Goal: Complete application form

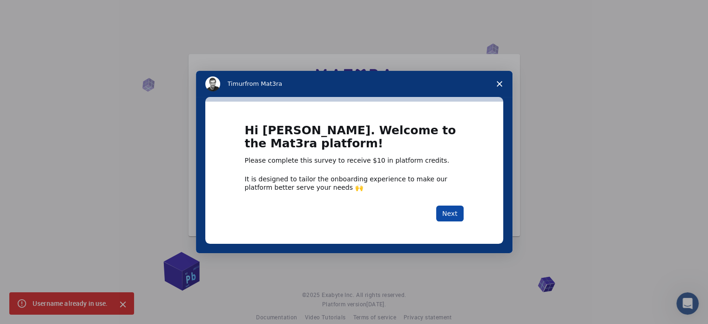
click at [451, 215] on button "Next" at bounding box center [449, 213] width 27 height 16
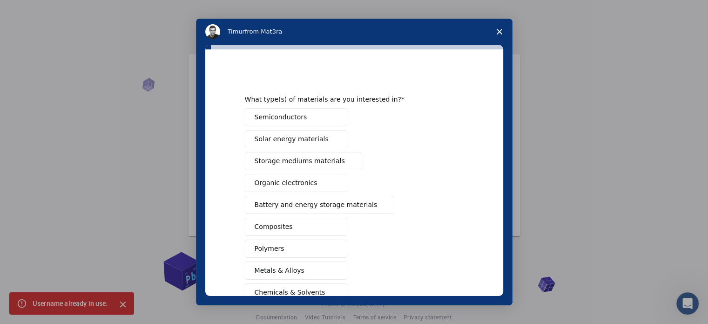
click at [308, 231] on button "Composites" at bounding box center [296, 226] width 102 height 18
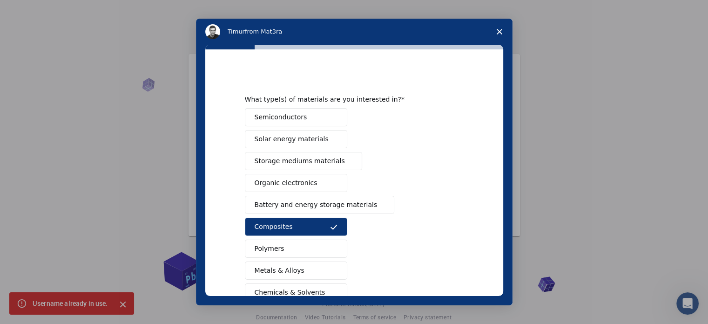
click at [284, 242] on button "Polymers" at bounding box center [296, 248] width 102 height 18
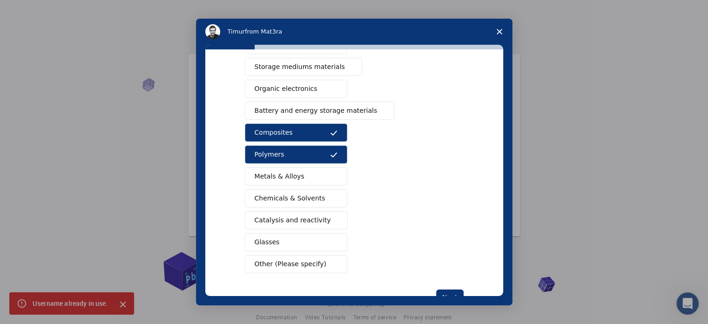
scroll to position [99, 0]
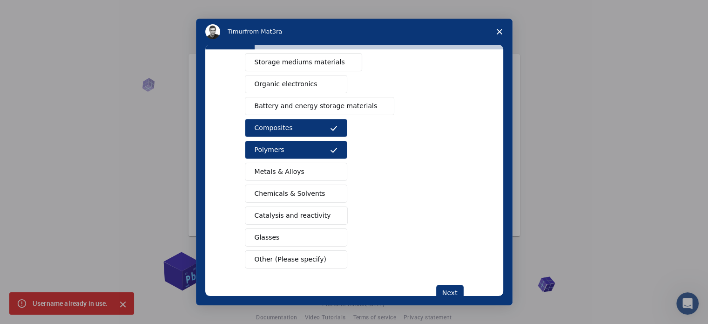
click at [281, 213] on span "Catalysis and reactivity" at bounding box center [293, 216] width 76 height 10
click at [313, 165] on button "Metals & Alloys" at bounding box center [296, 172] width 102 height 18
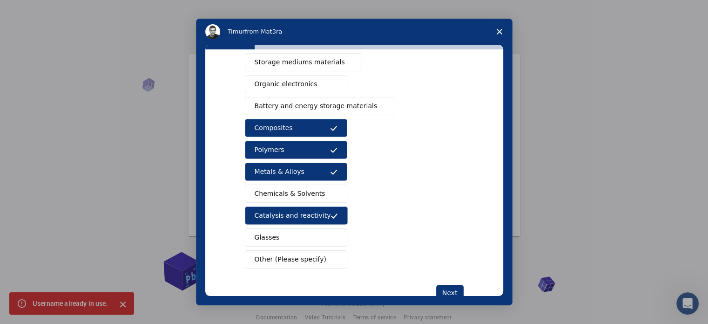
click at [319, 193] on button "Chemicals & Solvents" at bounding box center [296, 193] width 102 height 18
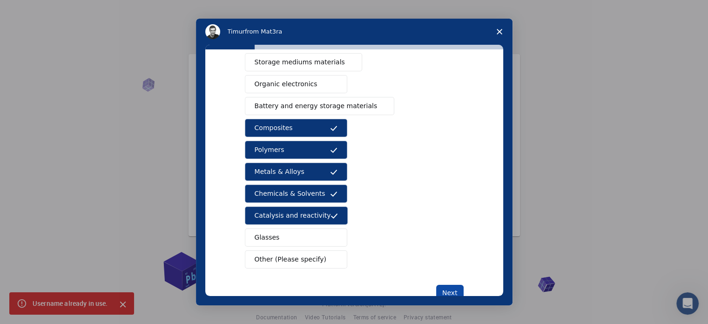
click at [446, 285] on button "Next" at bounding box center [449, 293] width 27 height 16
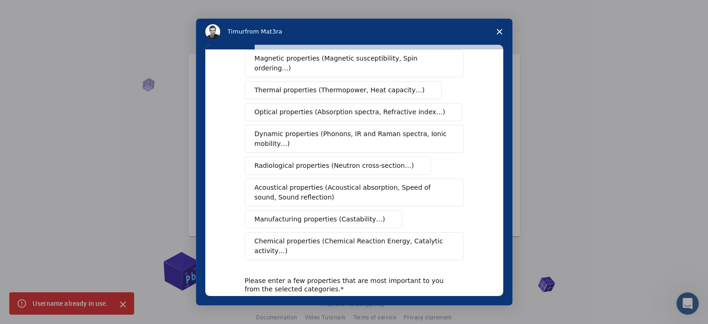
scroll to position [0, 0]
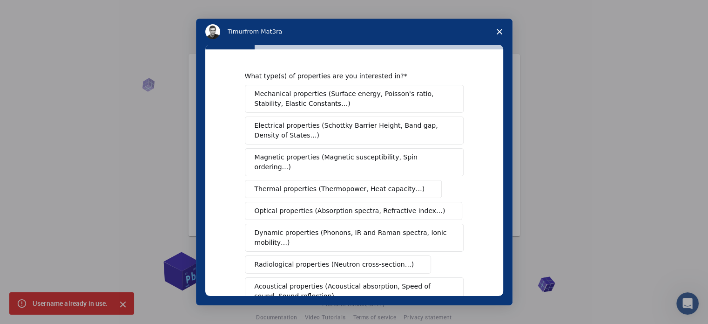
click at [417, 138] on span "Electrical properties (Schottky Barrier Height, Band gap, Density of States…)" at bounding box center [352, 131] width 194 height 20
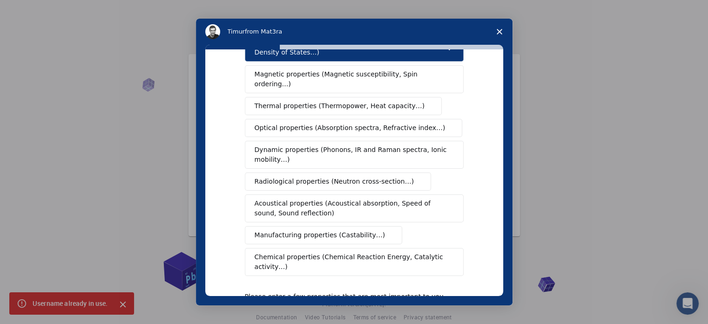
scroll to position [91, 0]
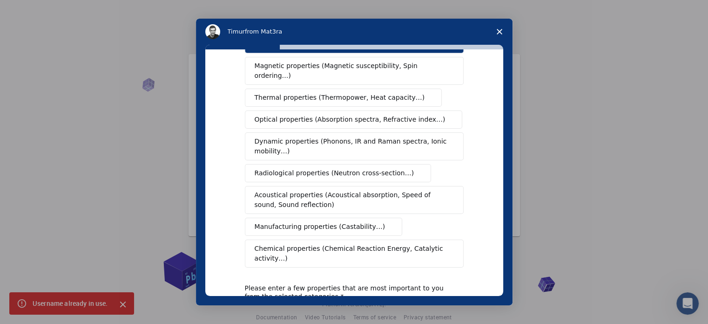
click at [407, 244] on span "Chemical properties (Chemical Reaction Energy, Catalytic activity…)" at bounding box center [351, 254] width 193 height 20
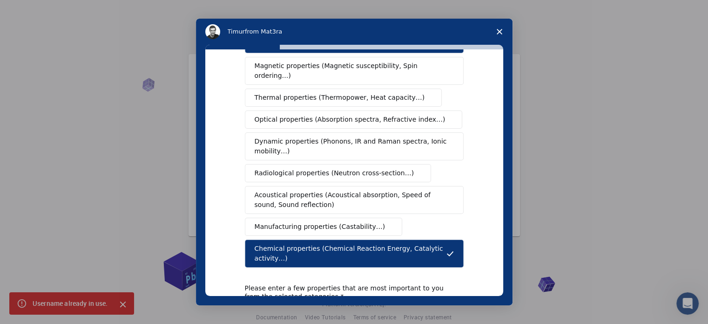
drag, startPoint x: 495, startPoint y: 229, endPoint x: 501, endPoint y: 240, distance: 12.3
click at [501, 240] on div "What type(s) of properties are you interested in? Mechanical properties (Surfac…" at bounding box center [354, 172] width 298 height 246
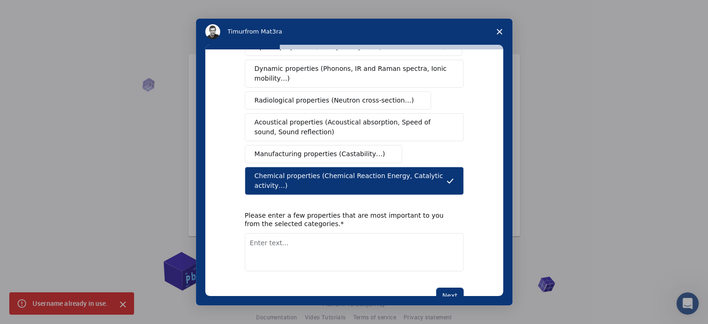
scroll to position [165, 0]
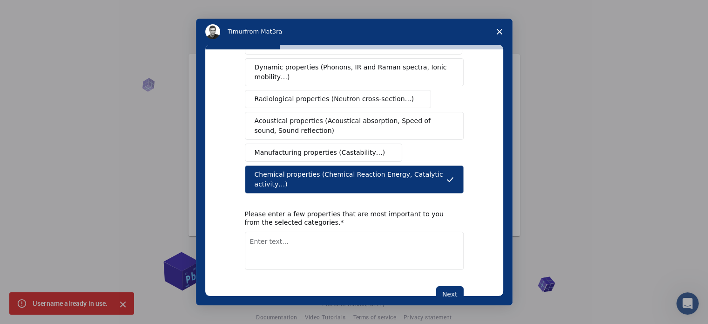
click at [423, 231] on textarea "Enter text..." at bounding box center [354, 250] width 219 height 38
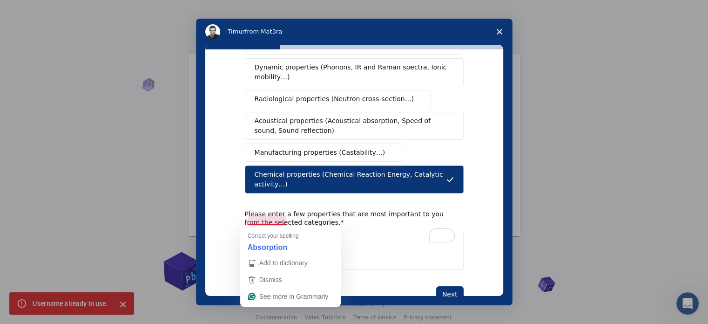
click at [272, 231] on textarea "Adsort=ption energy," at bounding box center [354, 250] width 219 height 38
click at [279, 244] on strong "Absorption" at bounding box center [268, 247] width 40 height 10
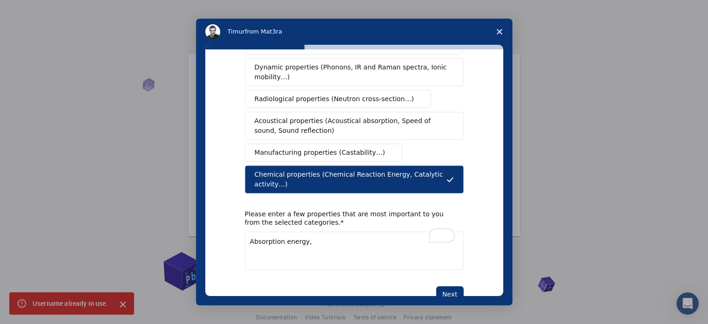
click at [254, 231] on textarea "Absorption energy," at bounding box center [354, 250] width 219 height 38
click at [326, 231] on textarea "Adsorption energy," at bounding box center [354, 250] width 219 height 38
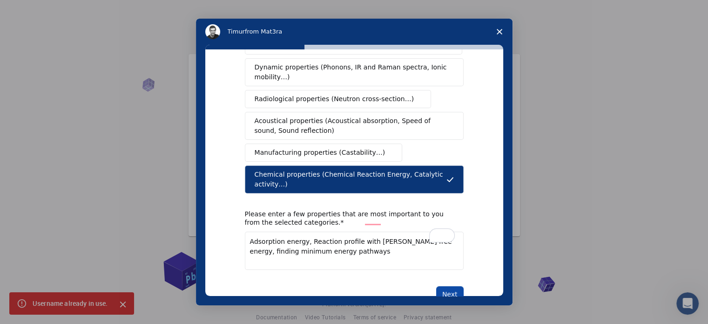
type textarea "Adsorption energy, Reaction profile with [PERSON_NAME] free energy, finding min…"
click at [449, 286] on button "Next" at bounding box center [449, 294] width 27 height 16
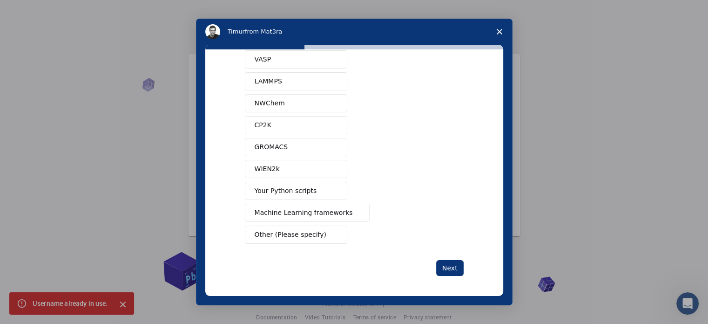
scroll to position [0, 0]
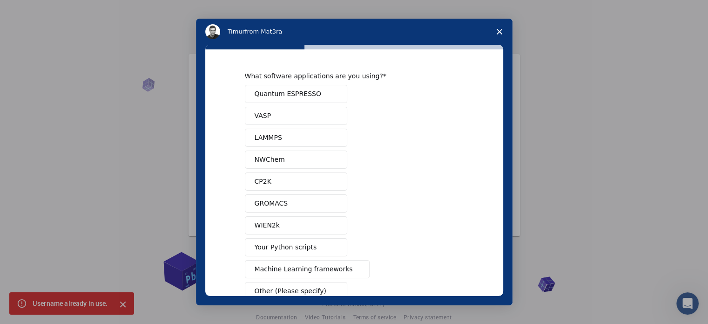
click at [291, 94] on span "Quantum ESPRESSO" at bounding box center [288, 94] width 67 height 10
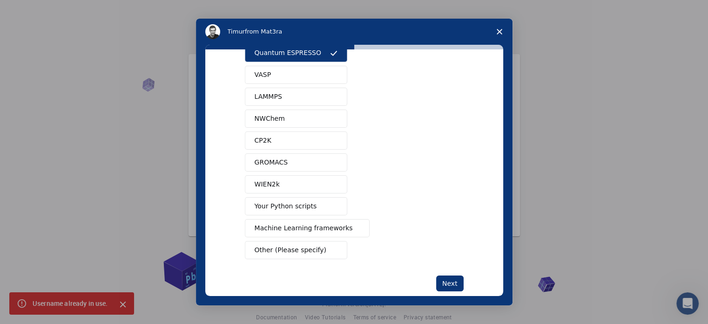
scroll to position [56, 0]
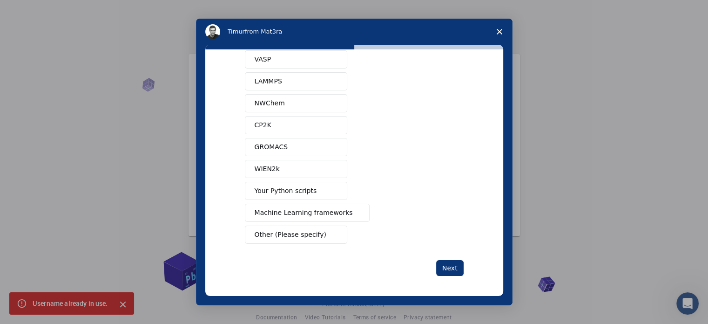
click at [323, 234] on button "Other (Please specify)" at bounding box center [296, 234] width 102 height 18
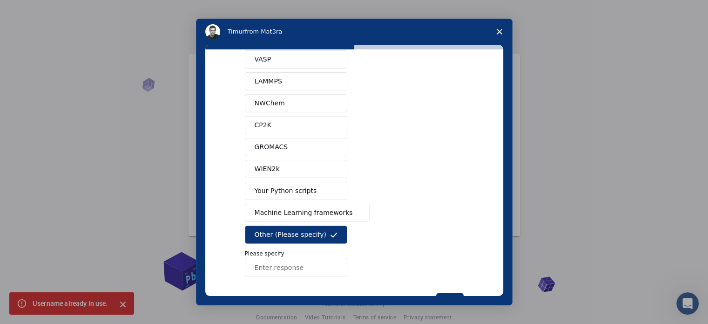
click at [313, 261] on input "Enter response" at bounding box center [296, 267] width 102 height 19
type input "Jaguar"
click at [449, 292] on button "Next" at bounding box center [449, 300] width 27 height 16
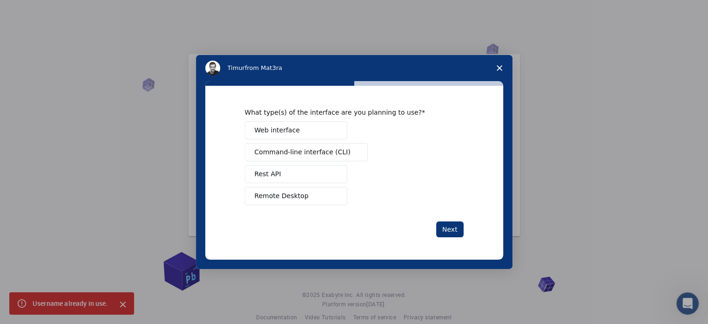
scroll to position [0, 0]
click at [311, 191] on button "Remote Desktop" at bounding box center [296, 196] width 102 height 18
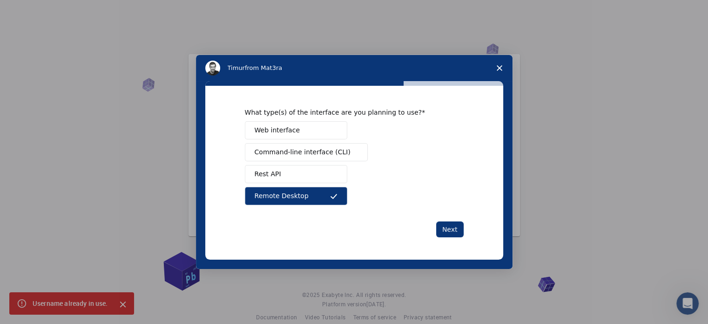
click at [289, 127] on span "Web interface" at bounding box center [277, 130] width 45 height 10
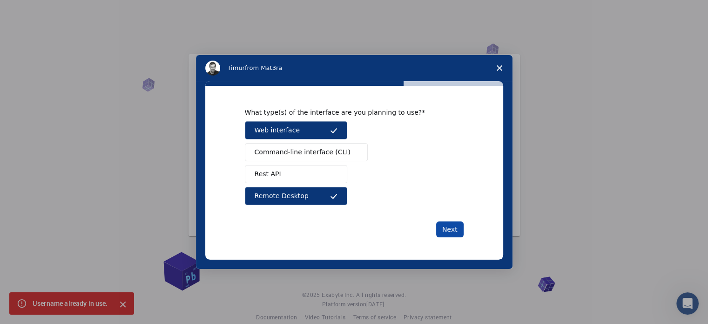
click at [455, 227] on button "Next" at bounding box center [449, 229] width 27 height 16
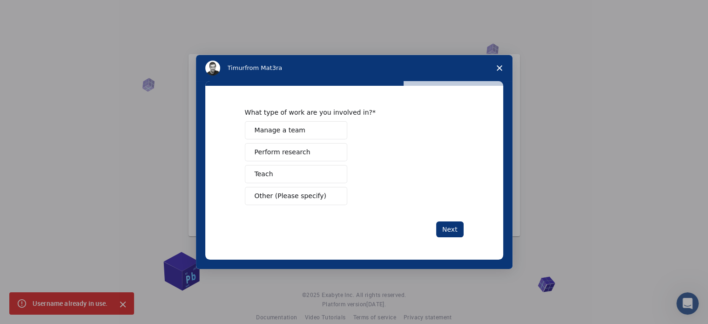
click at [314, 154] on button "Perform research" at bounding box center [296, 152] width 102 height 18
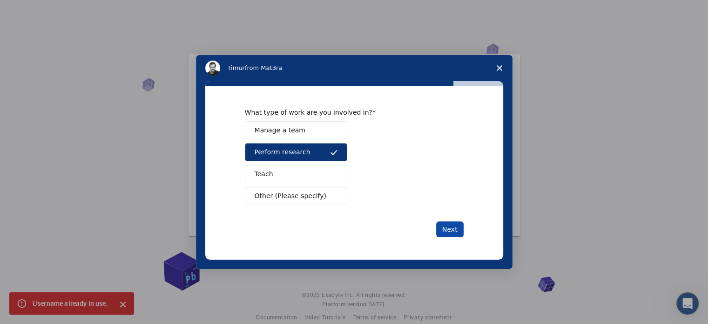
click at [449, 230] on button "Next" at bounding box center [449, 229] width 27 height 16
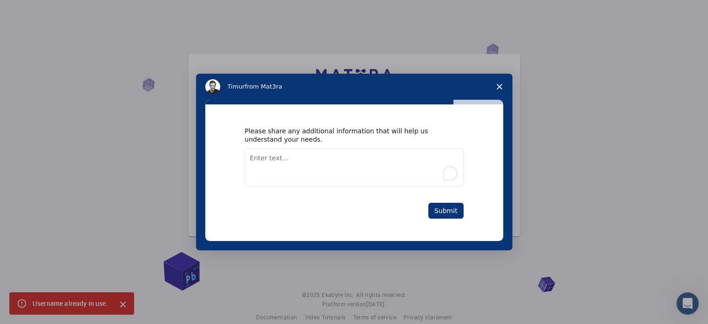
click at [364, 160] on textarea "To enrich screen reader interactions, please activate Accessibility in Grammarl…" at bounding box center [354, 167] width 219 height 38
click at [434, 158] on textarea "I want to simulate nanostructures and perform adsoption energy" at bounding box center [354, 167] width 219 height 38
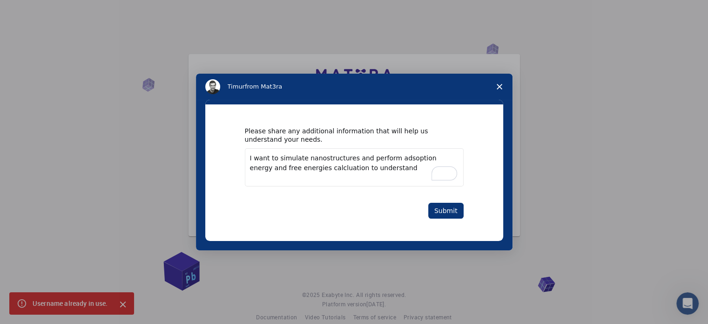
click at [319, 193] on div "Please share any additional information that will help us understand your needs…" at bounding box center [354, 173] width 219 height 92
click at [373, 167] on textarea "I want to simulate nanostructures and perform adsoption energy and free energie…" at bounding box center [354, 167] width 219 height 38
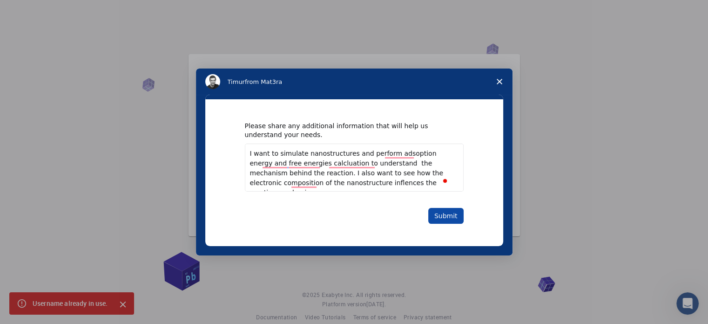
type textarea "I want to simulate nanostructures and perform adsoption energy and free energie…"
click at [451, 217] on button "Submit" at bounding box center [445, 216] width 35 height 16
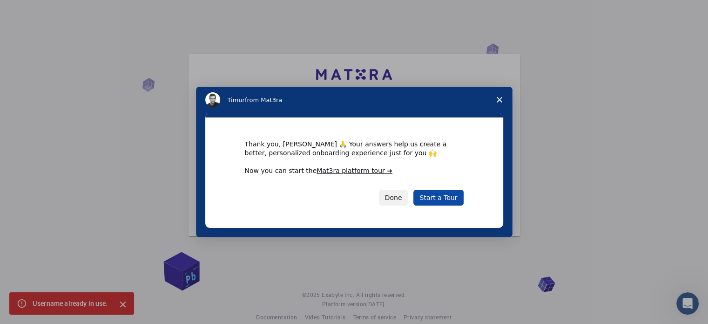
click at [449, 191] on link "Start a Tour" at bounding box center [439, 198] width 50 height 16
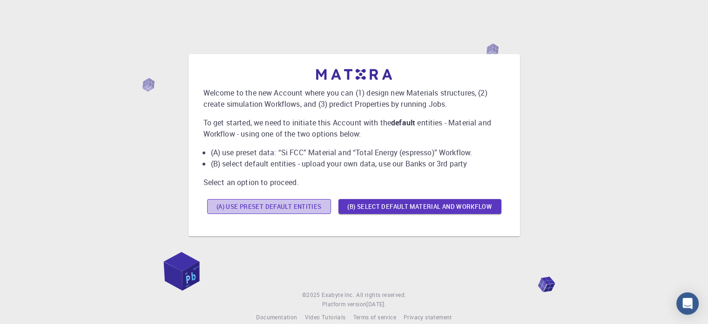
click at [306, 204] on button "(A) Use preset default entities" at bounding box center [269, 206] width 124 height 15
